Goal: Task Accomplishment & Management: Use online tool/utility

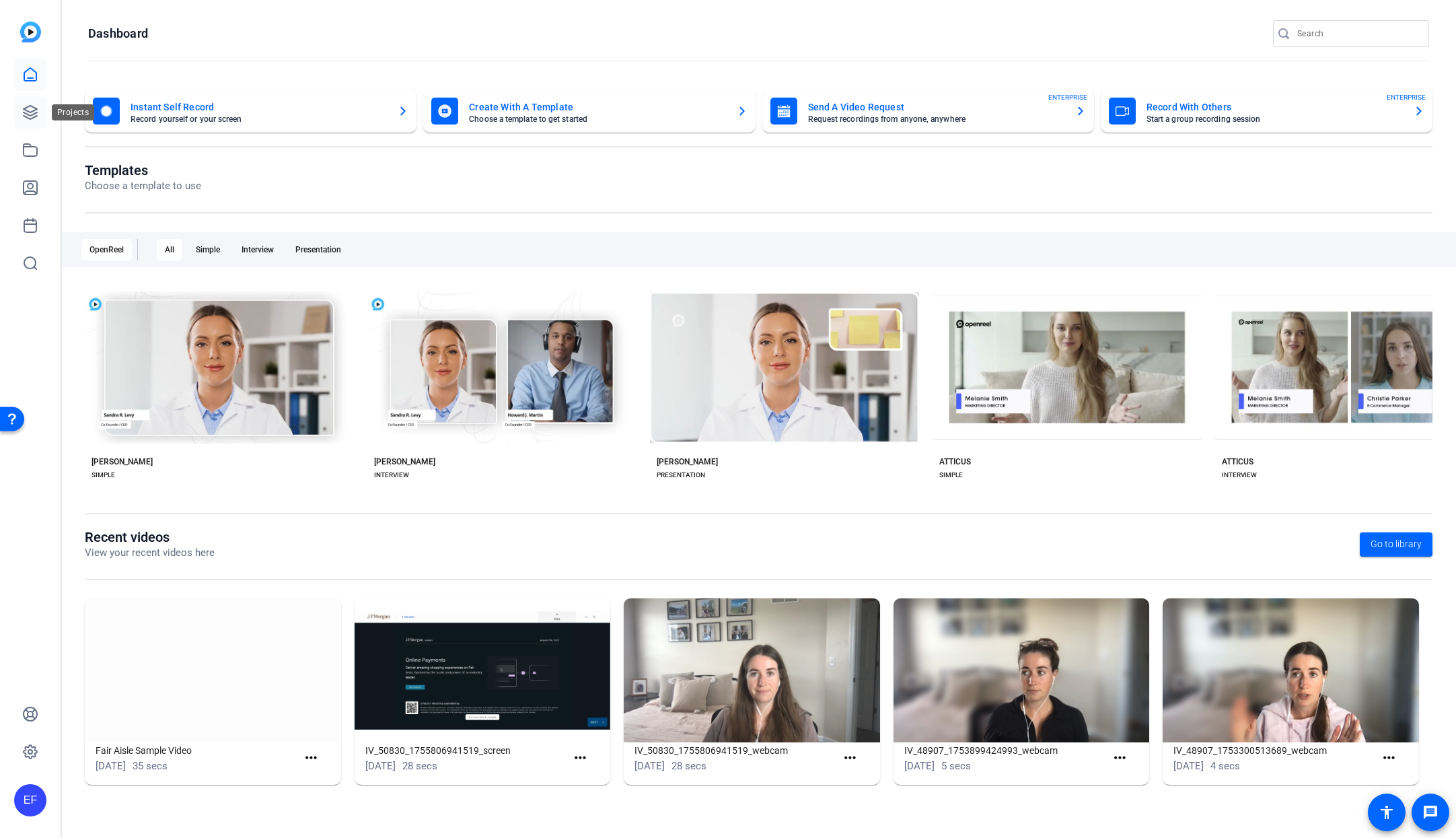
click at [37, 118] on icon at bounding box center [30, 112] width 16 height 16
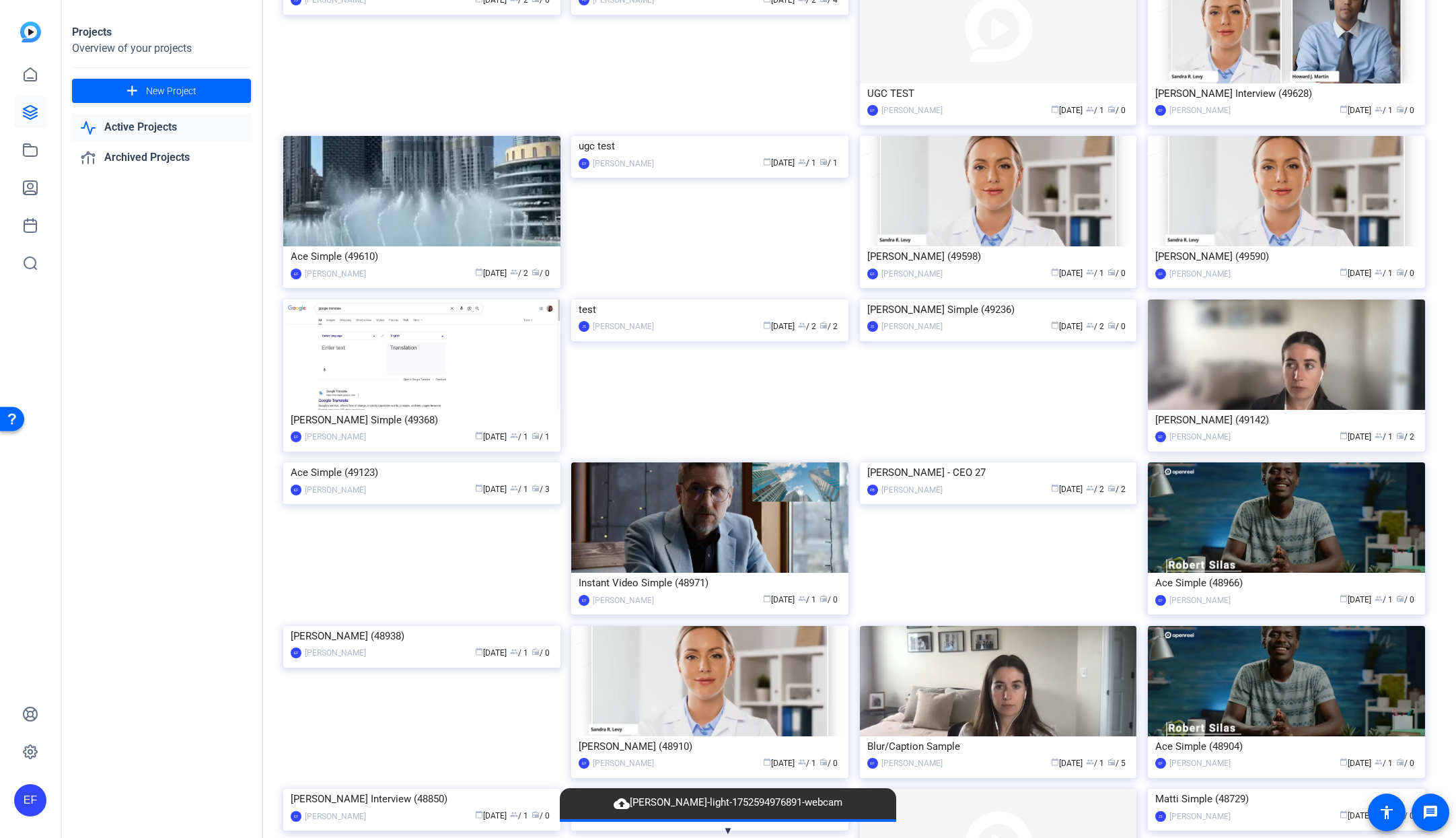
scroll to position [943, 0]
click at [958, 727] on img at bounding box center [998, 680] width 277 height 111
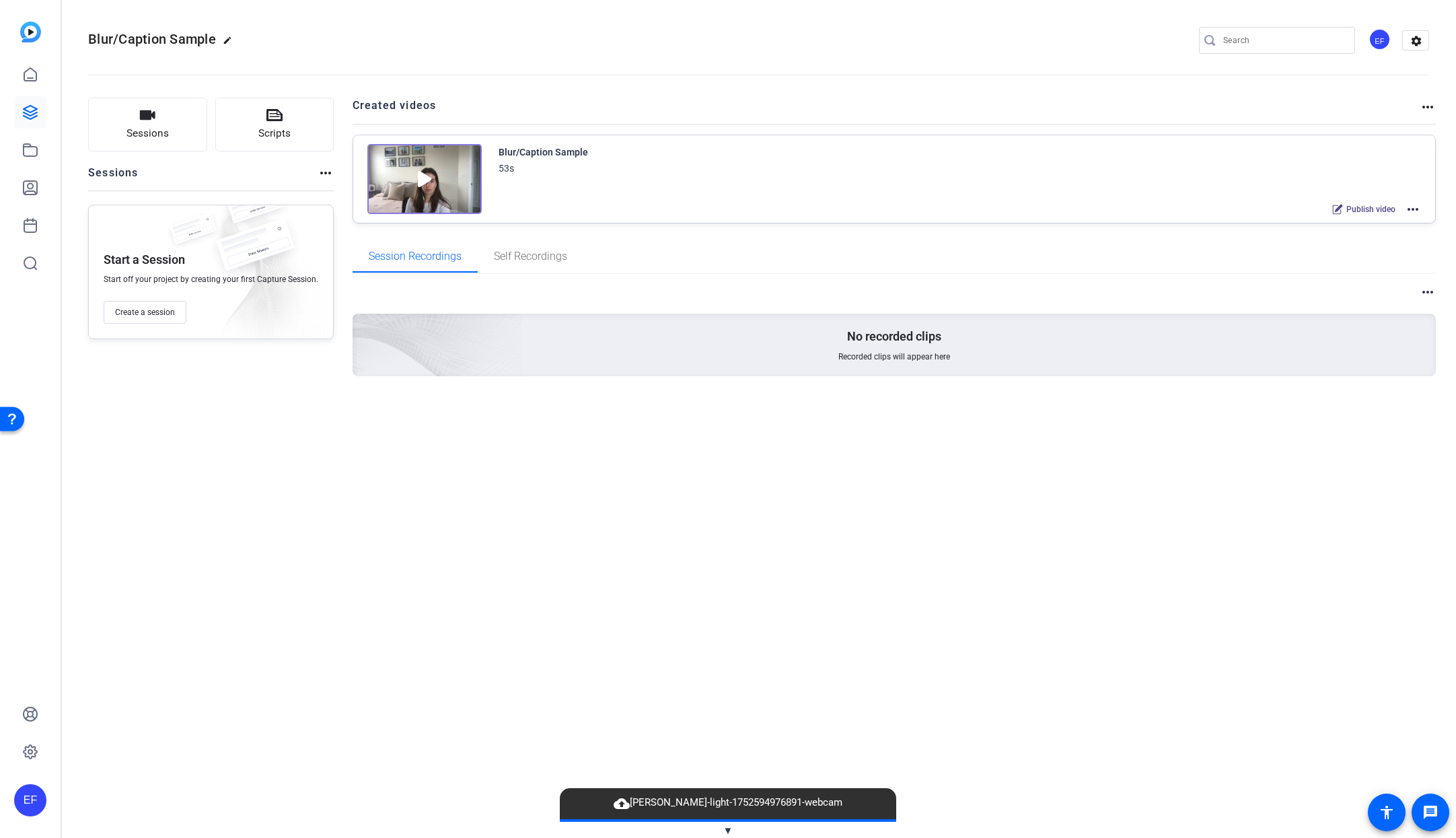
click at [1410, 211] on mat-icon "more_horiz" at bounding box center [1413, 209] width 16 height 16
click at [1368, 229] on span "Edit in Creator" at bounding box center [1363, 225] width 93 height 16
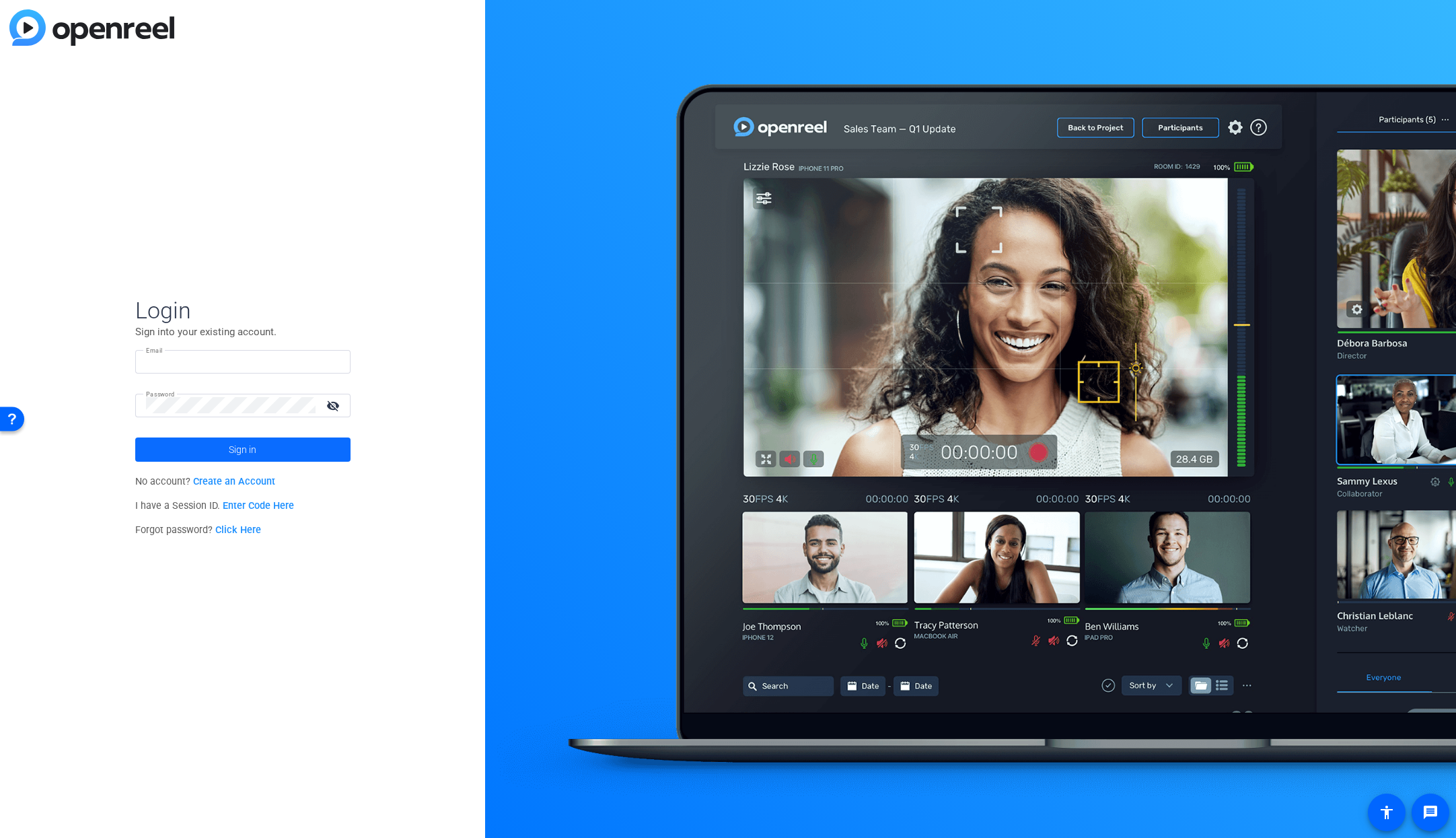
type input "[EMAIL_ADDRESS][DOMAIN_NAME]"
click at [292, 453] on span at bounding box center [242, 449] width 215 height 32
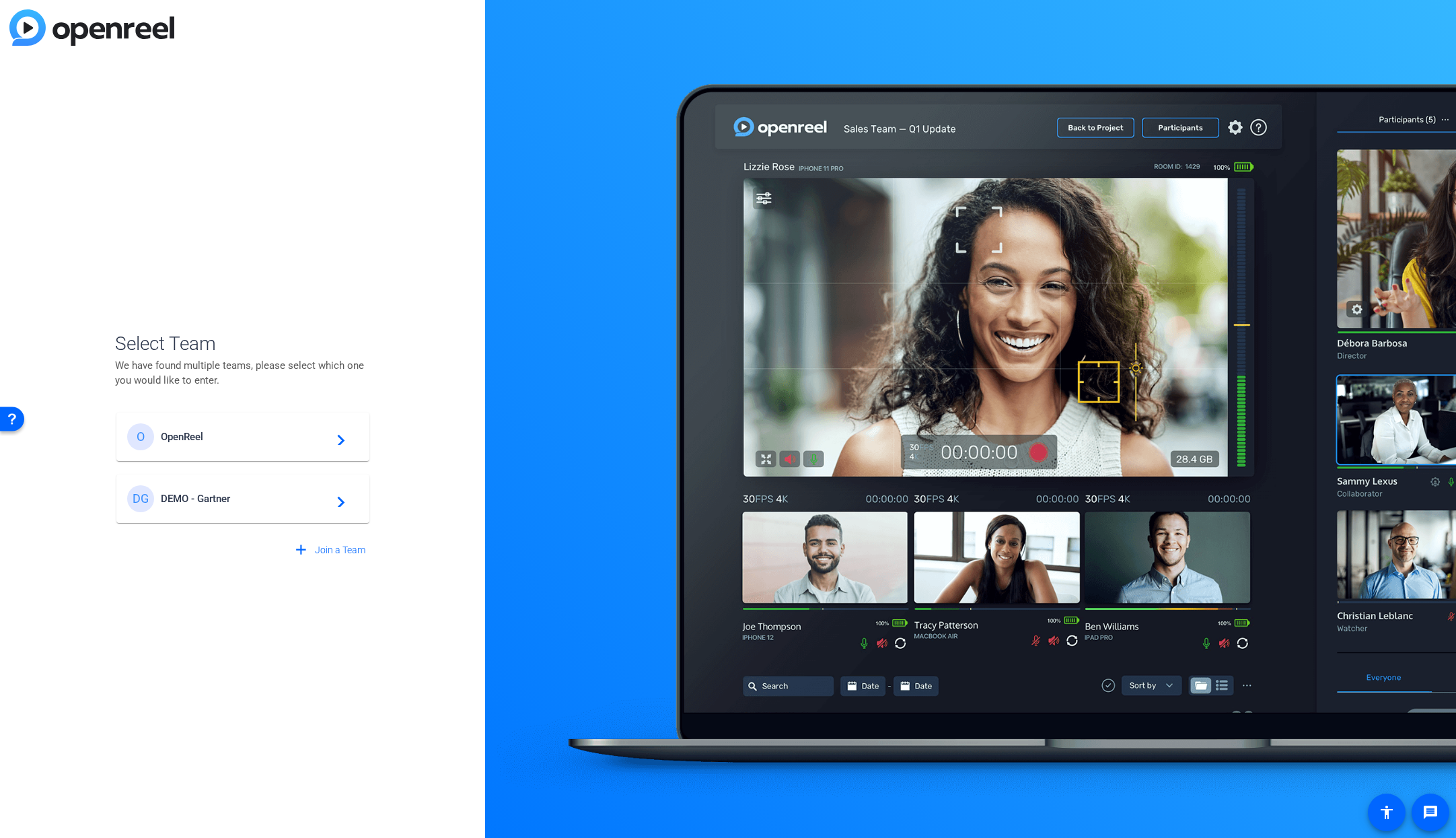
click at [257, 432] on span "OpenReel" at bounding box center [245, 436] width 168 height 12
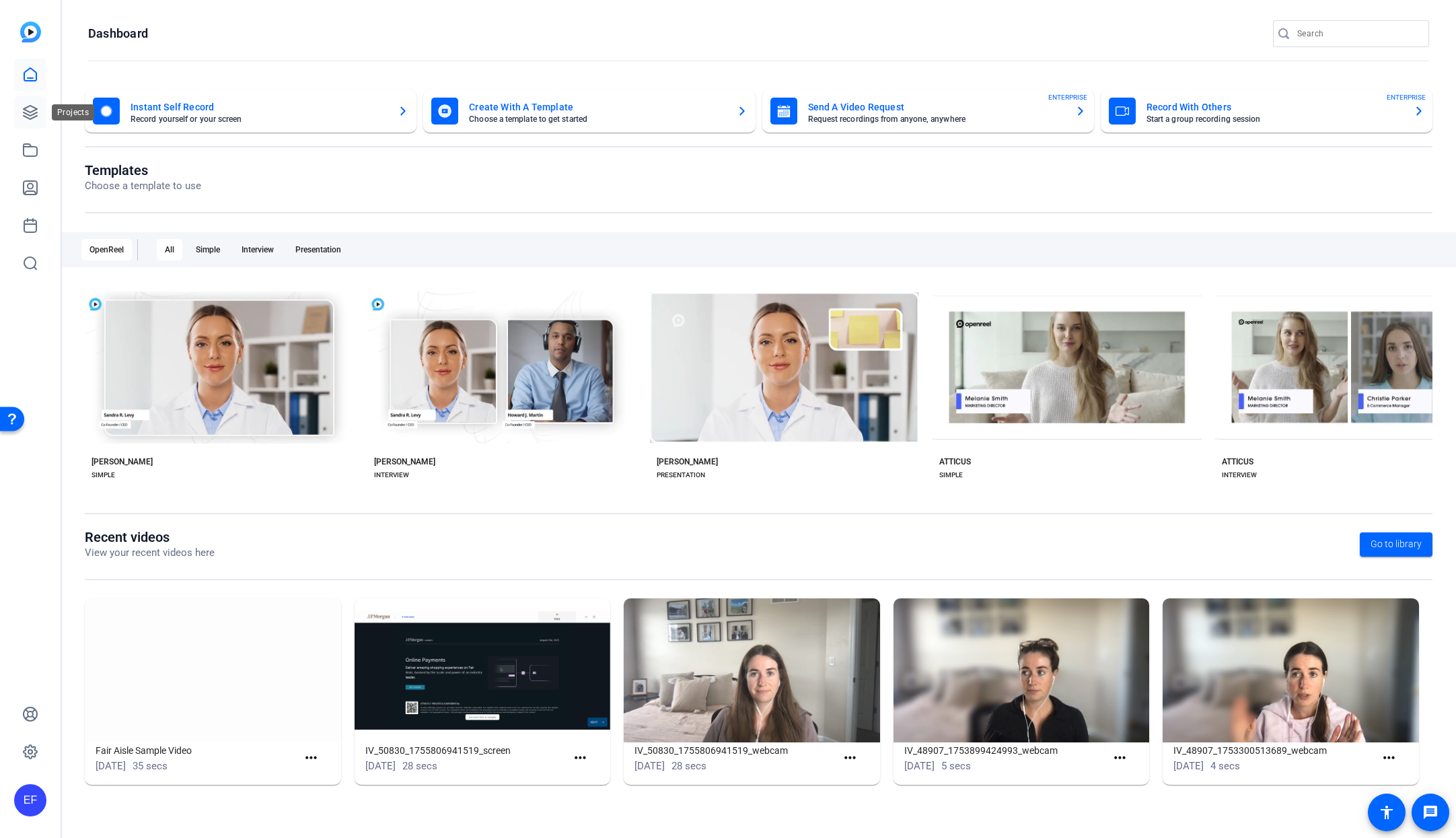
click at [31, 104] on icon at bounding box center [30, 112] width 16 height 16
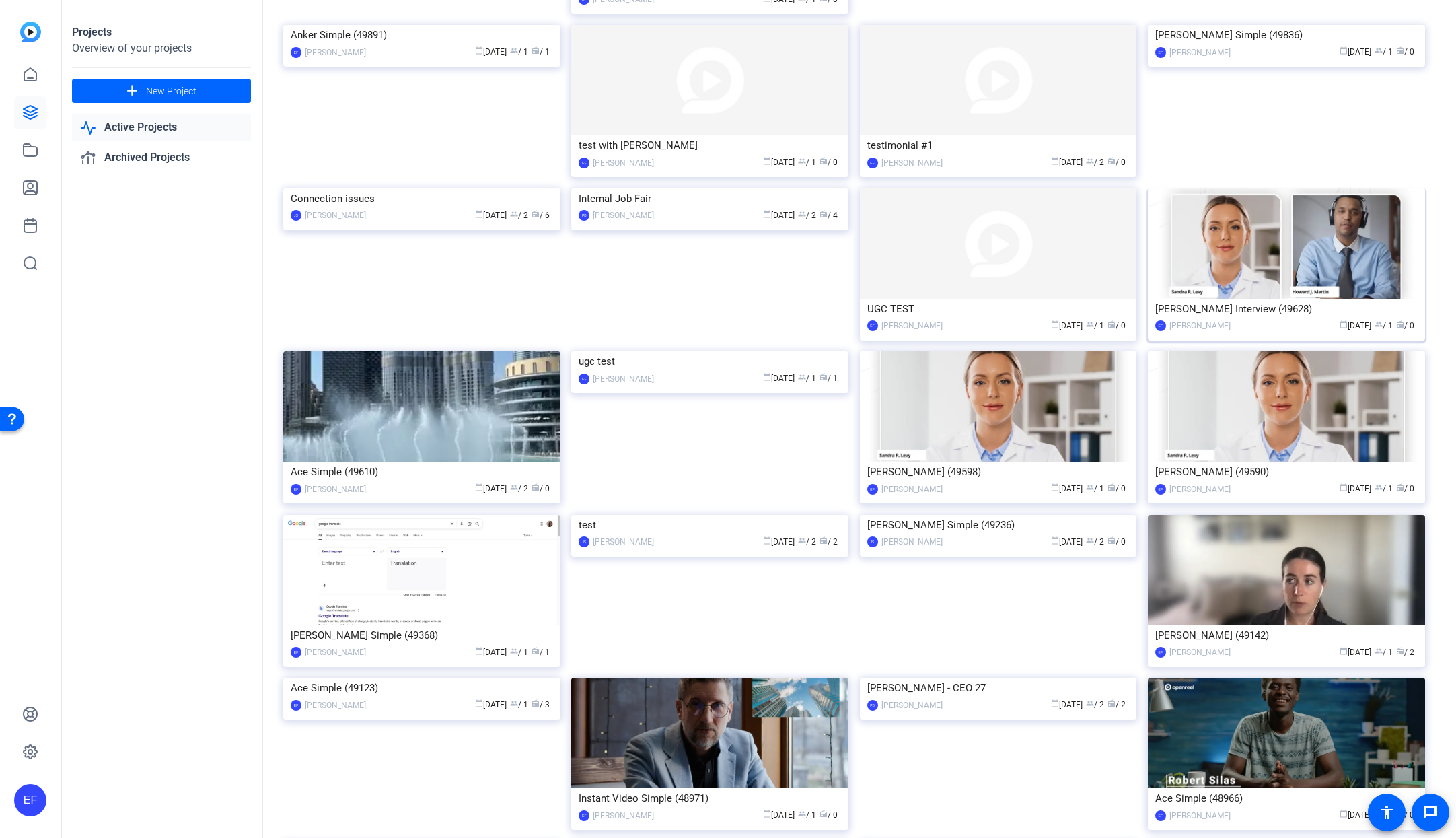
scroll to position [1078, 0]
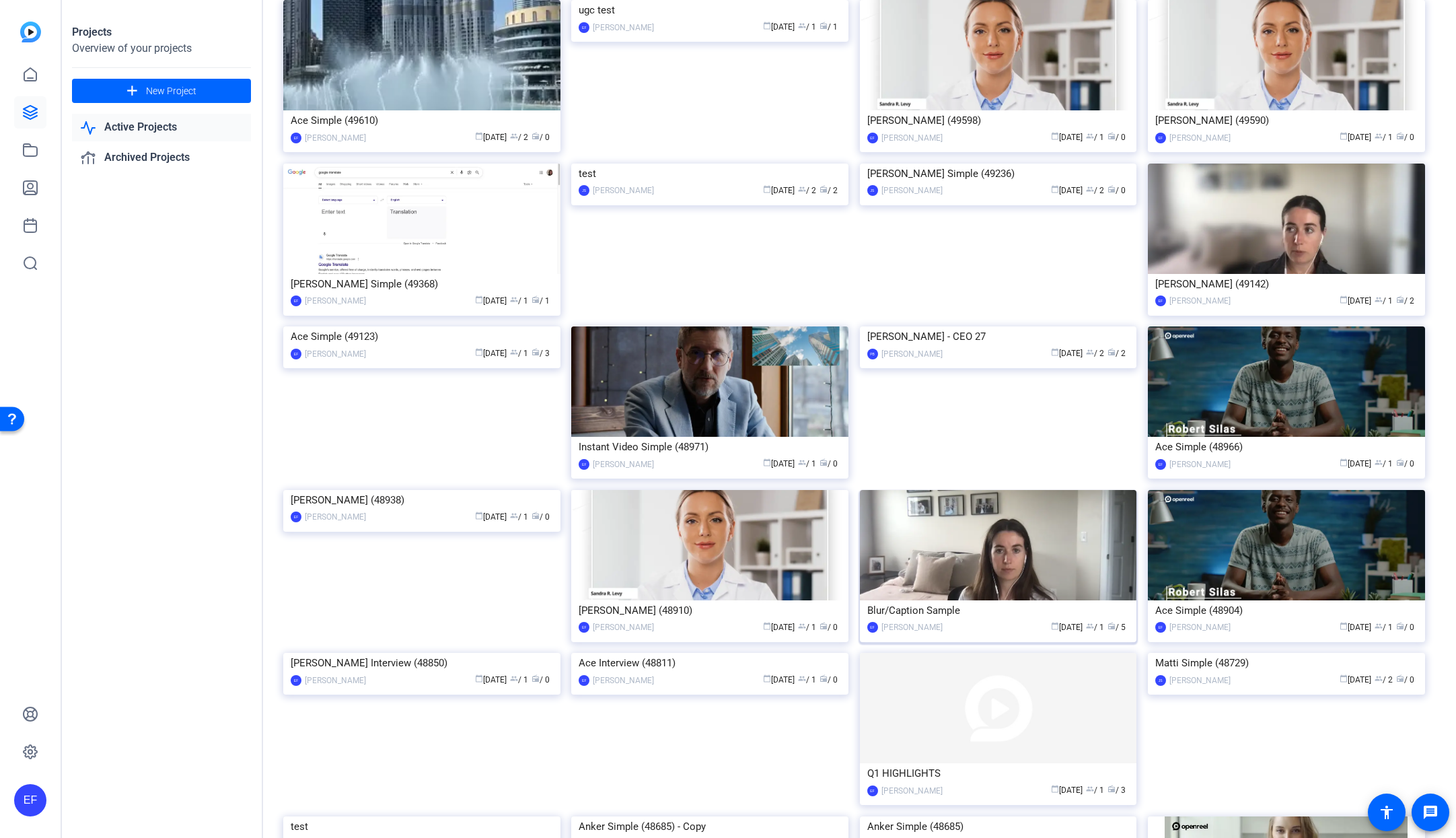
click at [894, 600] on div "Blur/Caption Sample" at bounding box center [998, 610] width 262 height 20
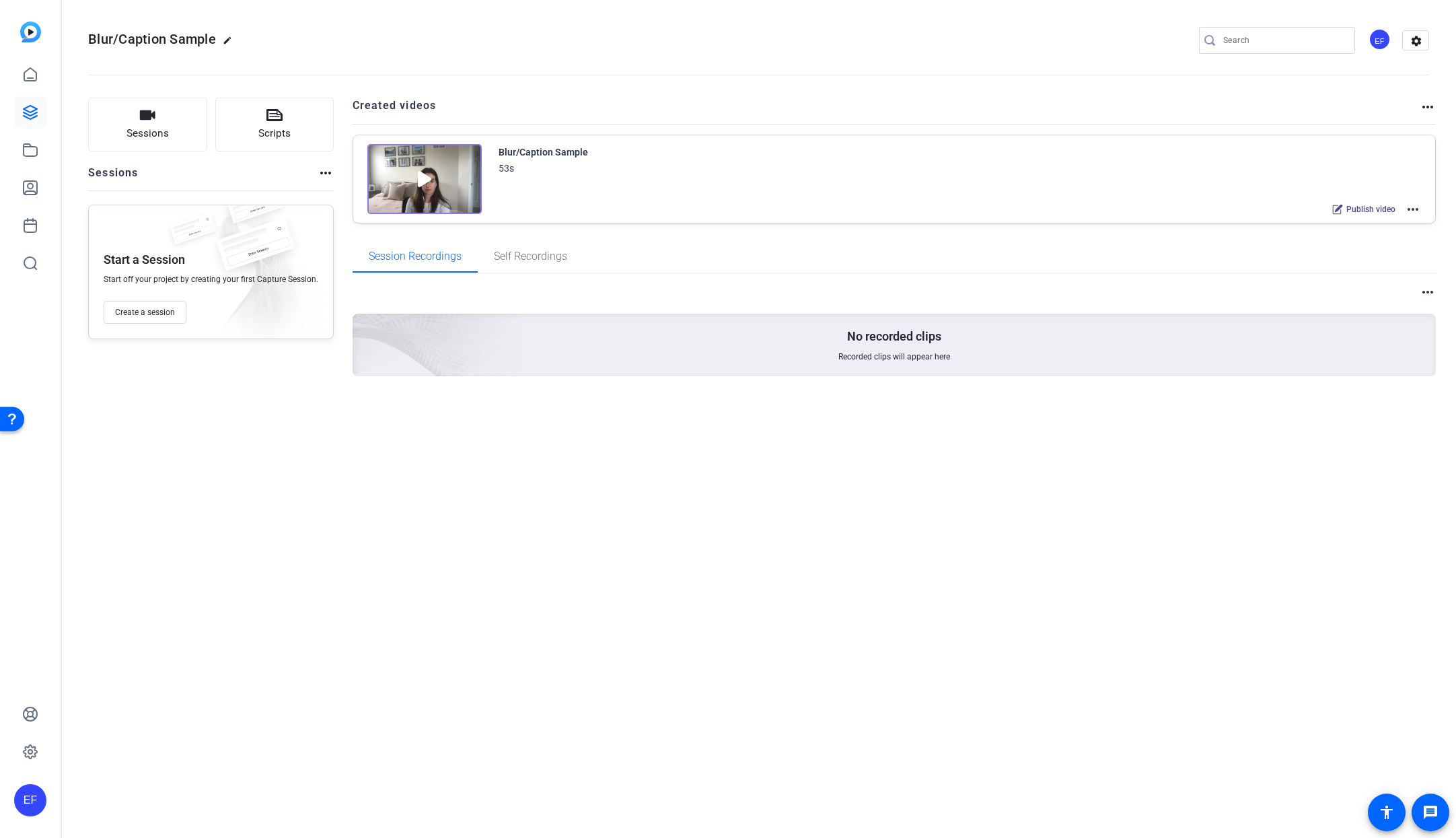
click at [1413, 209] on mat-icon "more_horiz" at bounding box center [1413, 209] width 16 height 16
click at [1378, 226] on span "Edit in Creator" at bounding box center [1363, 225] width 93 height 16
